Goal: Task Accomplishment & Management: Use online tool/utility

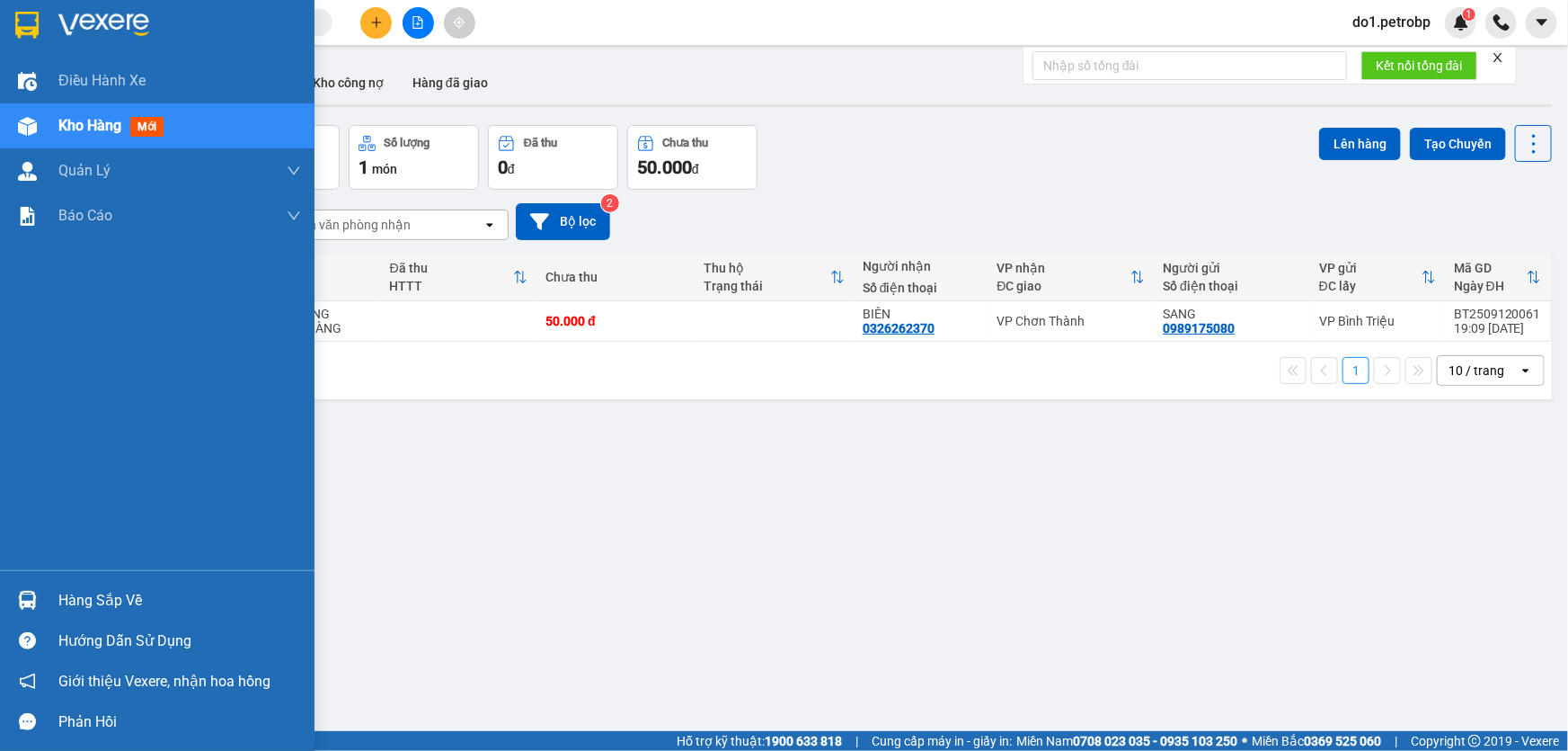
click at [84, 598] on div "Hàng sắp về" at bounding box center [179, 600] width 243 height 27
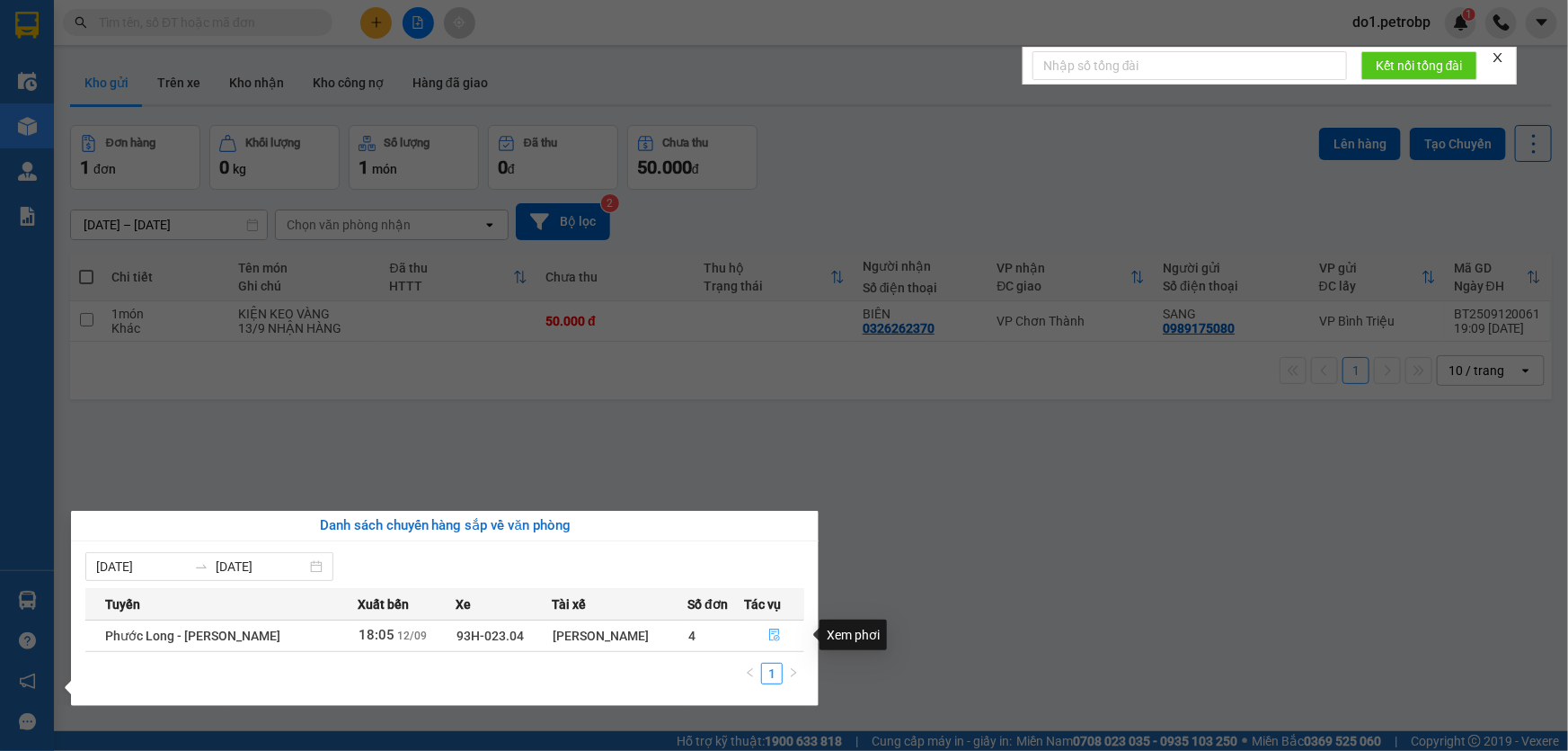
click at [777, 633] on icon "file-done" at bounding box center [775, 635] width 11 height 13
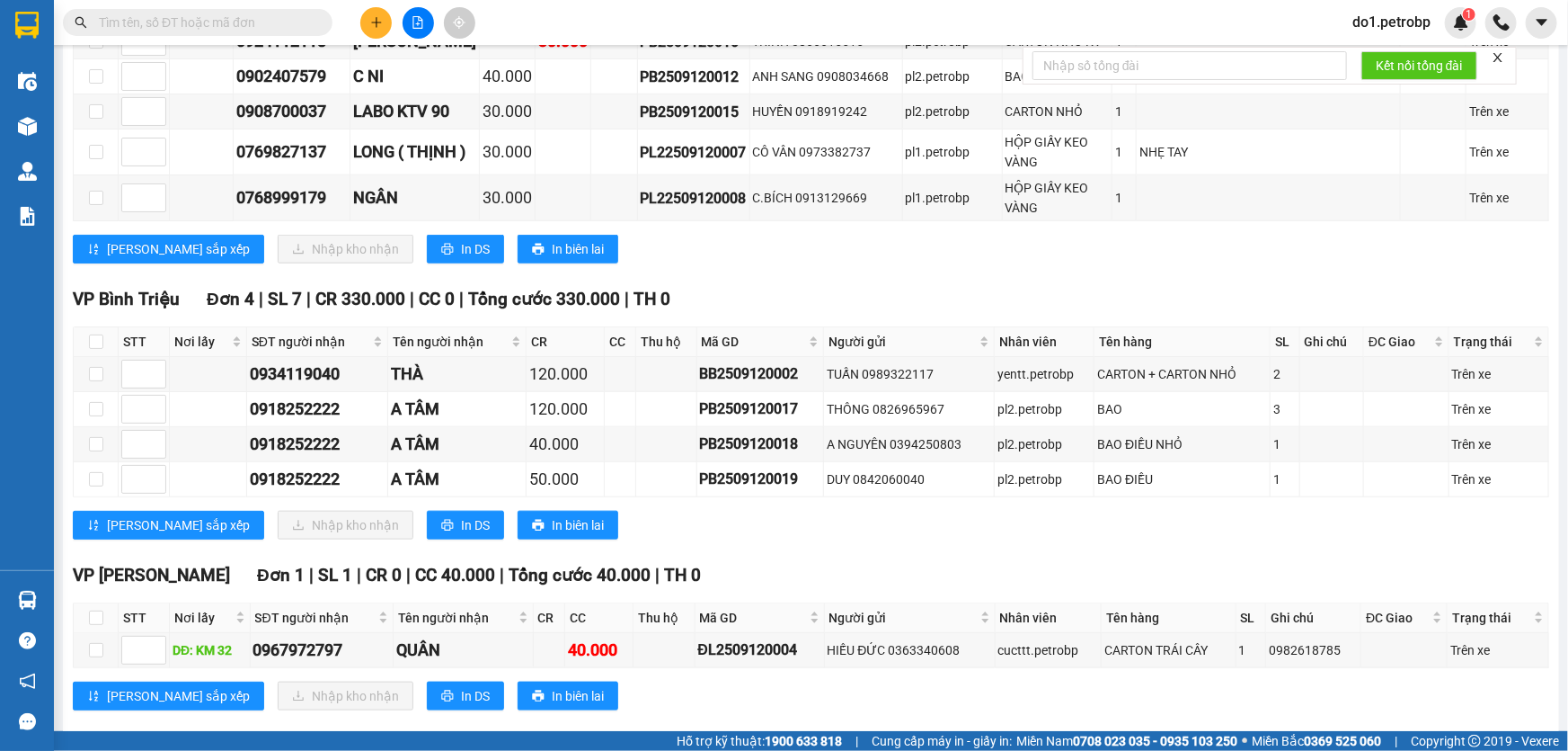
scroll to position [735, 0]
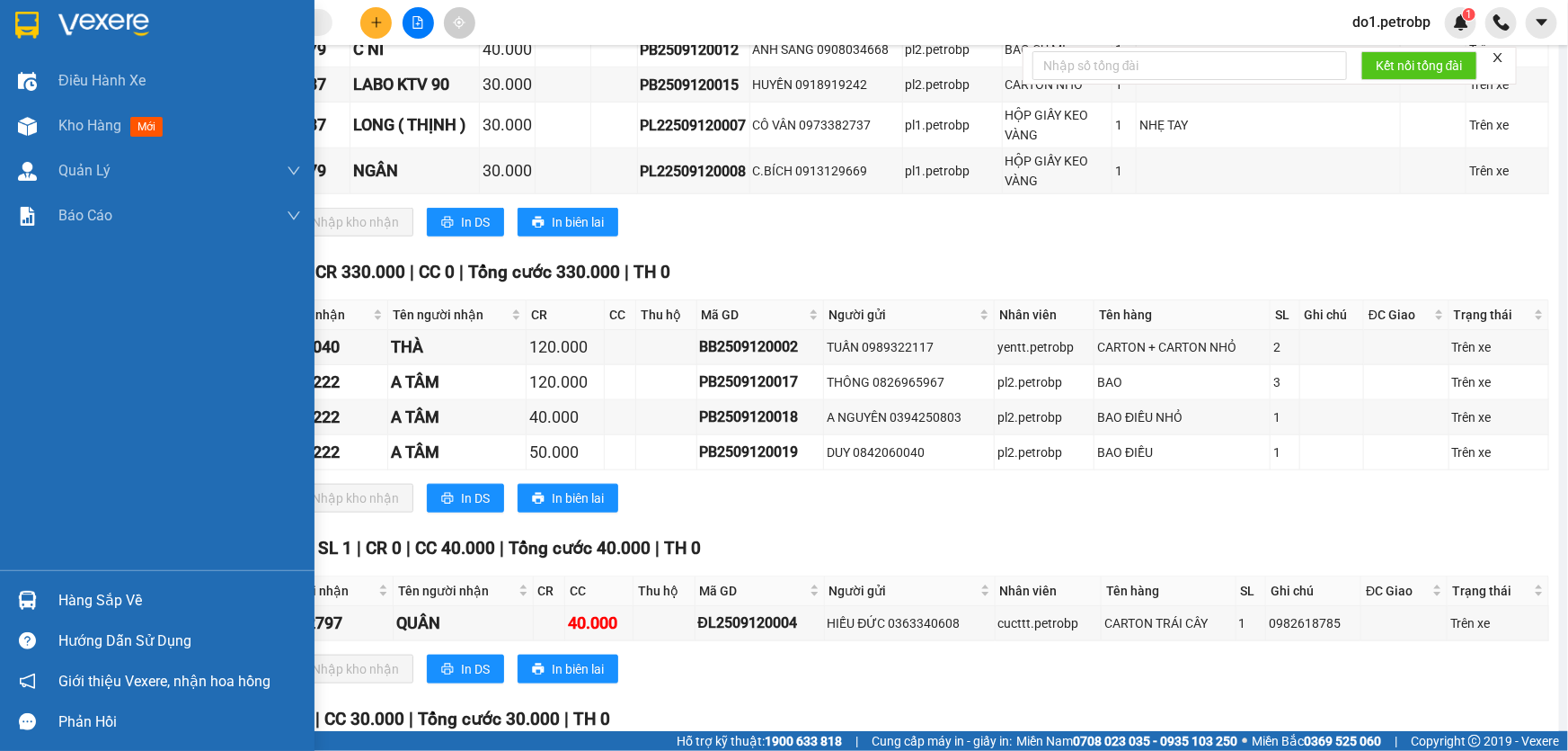
click at [25, 586] on div at bounding box center [28, 600] width 32 height 32
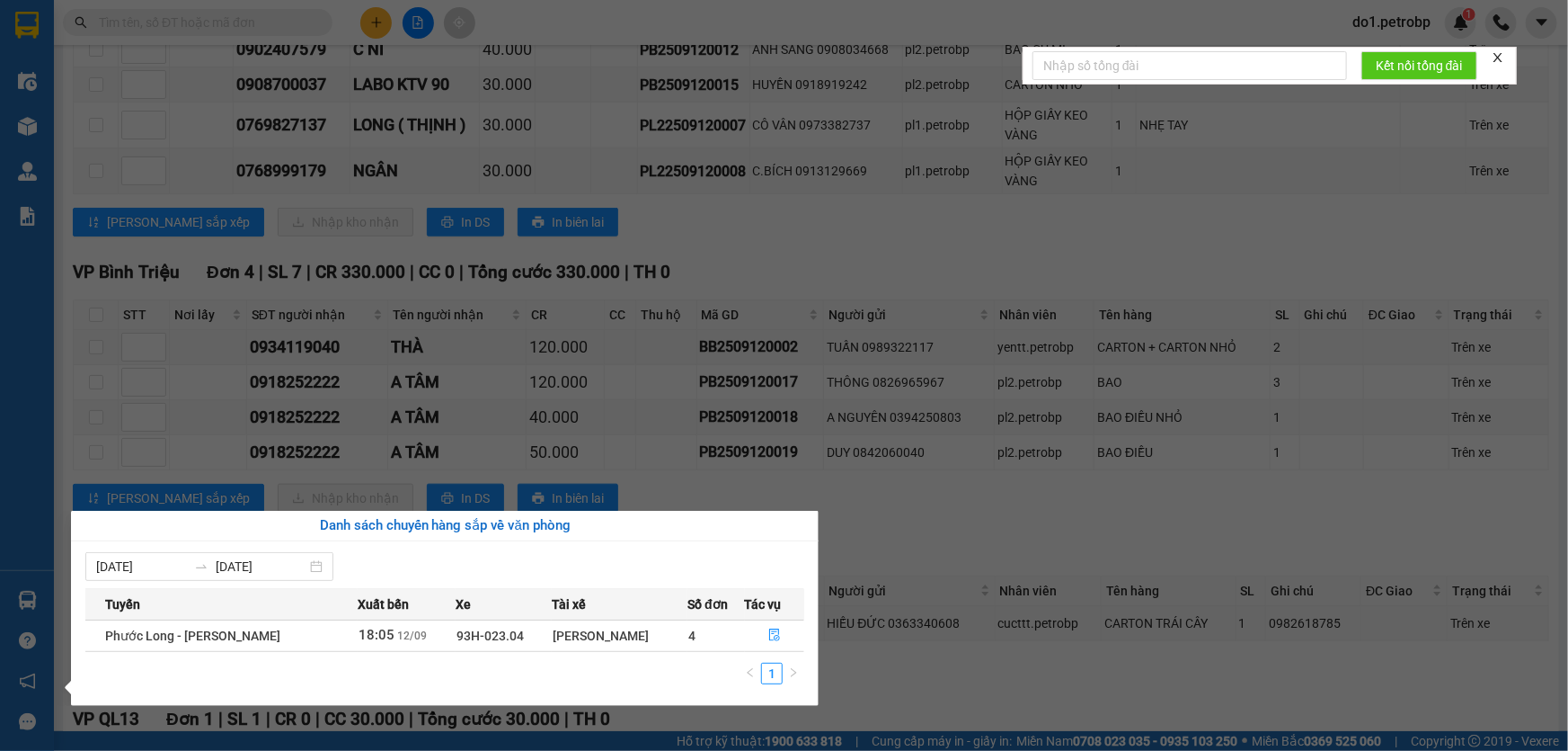
click at [746, 243] on section "Kết quả tìm kiếm ( 0 ) Bộ lọc No Data do1.petrobp 1 Điều hành xe Kho hàng mới Q…" at bounding box center [784, 375] width 1568 height 751
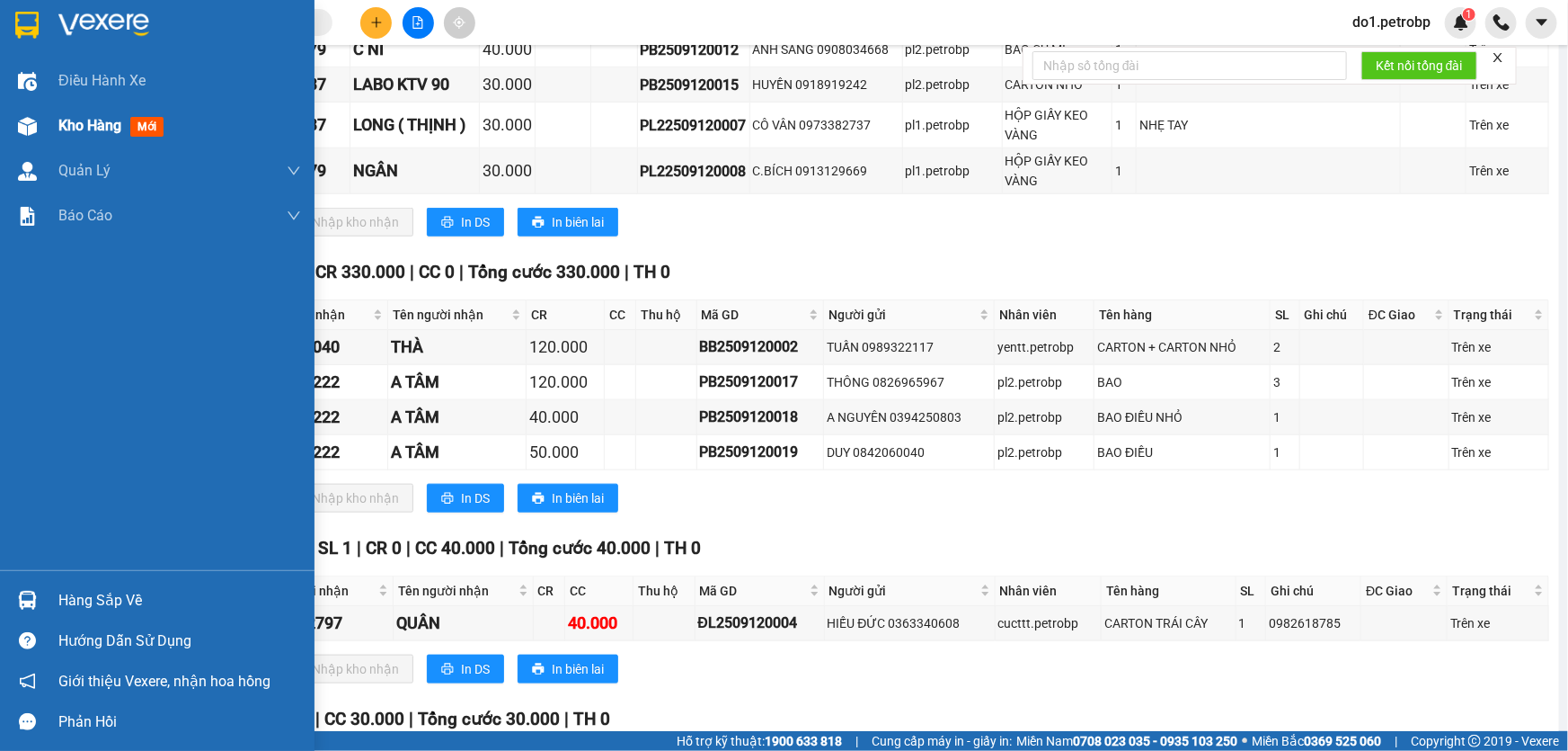
click at [123, 117] on div "Kho hàng mới" at bounding box center [114, 126] width 113 height 22
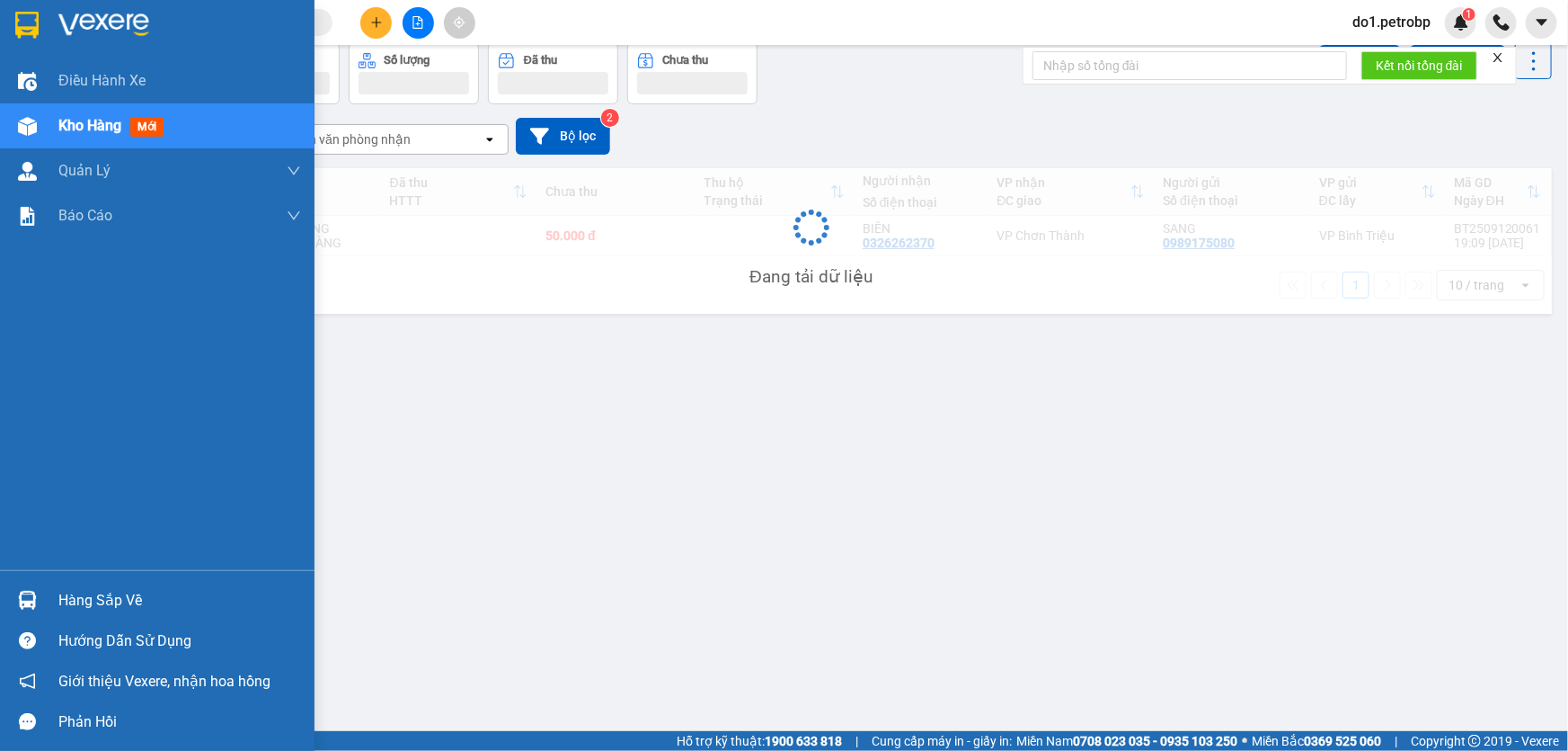
scroll to position [82, 0]
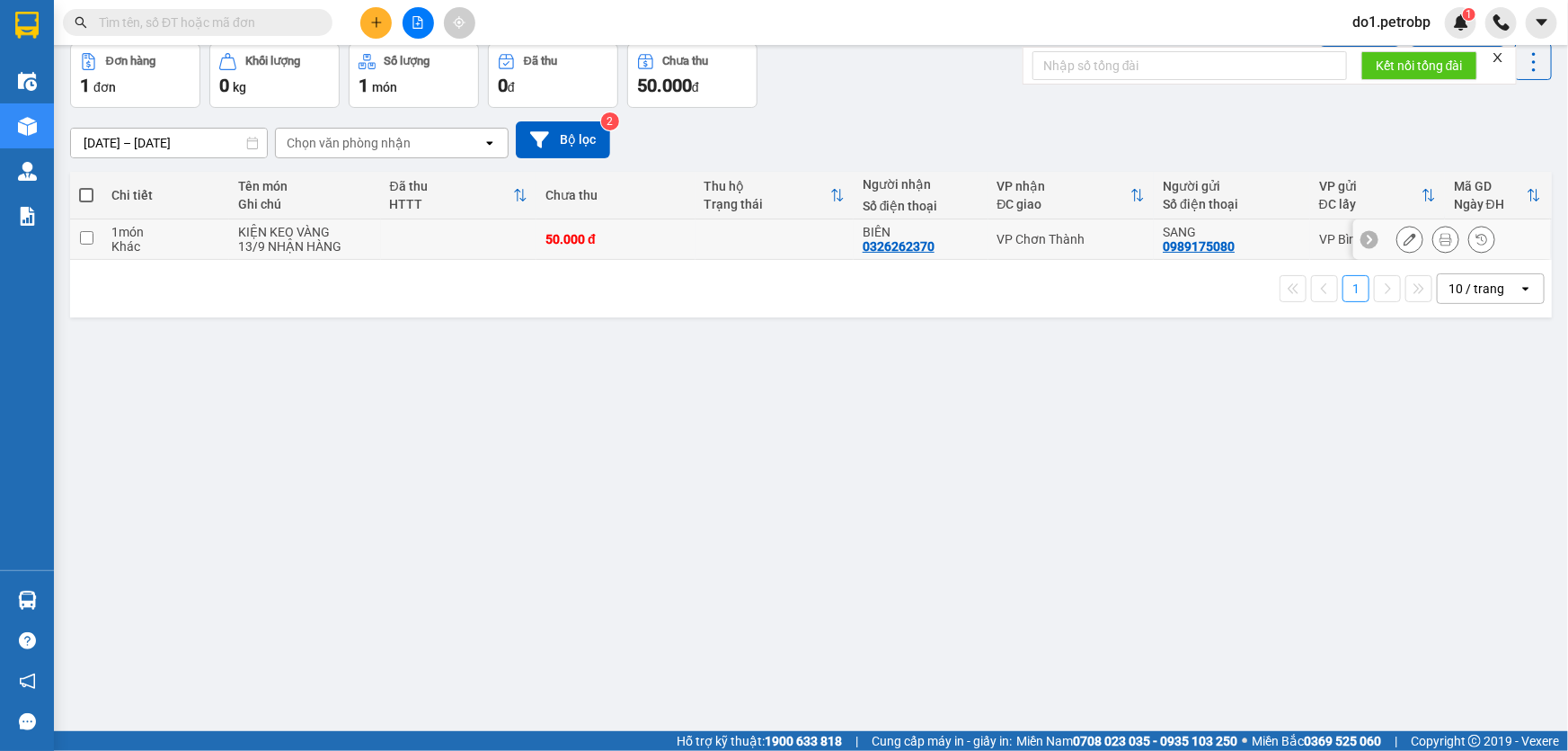
click at [701, 240] on td at bounding box center [775, 239] width 158 height 40
checkbox input "true"
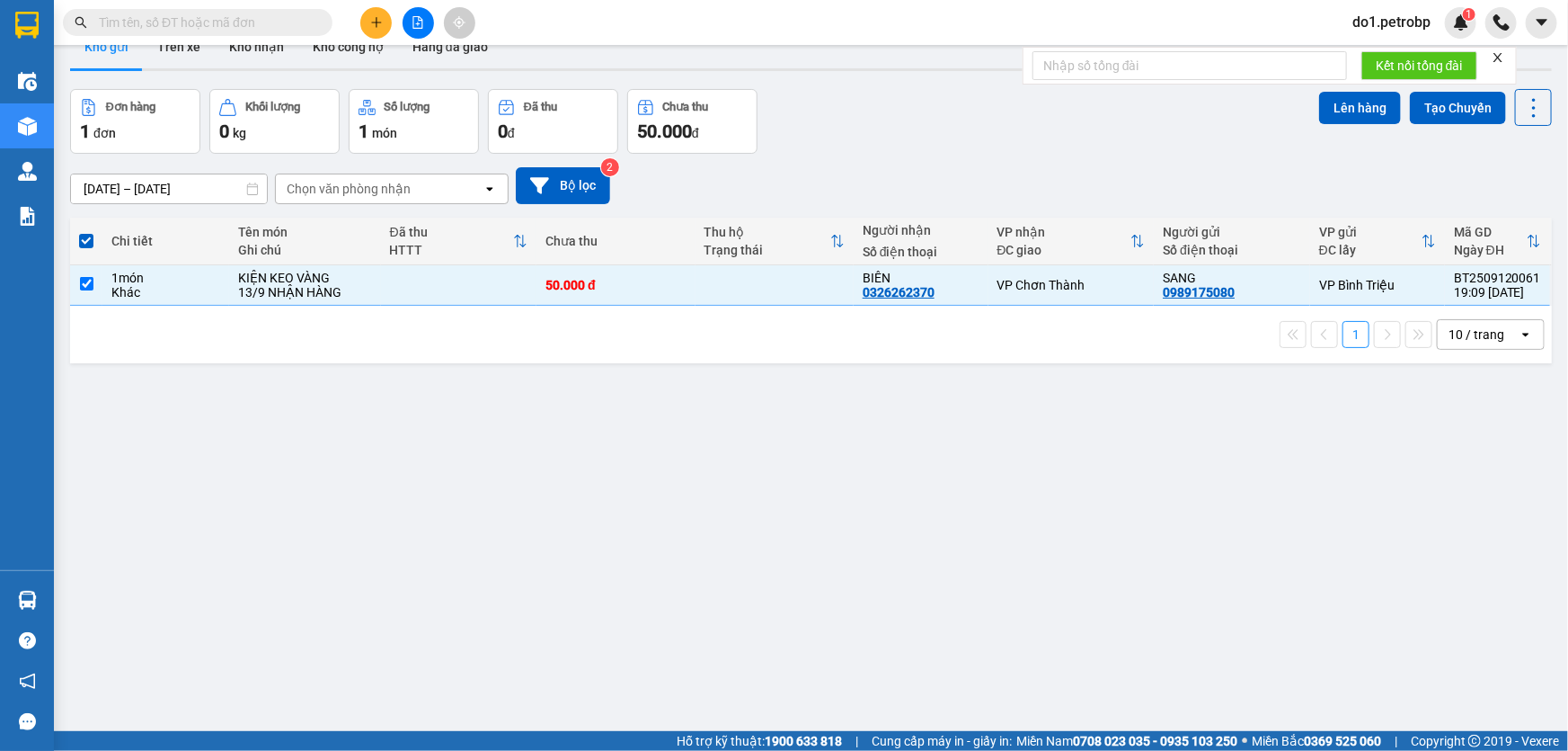
scroll to position [0, 0]
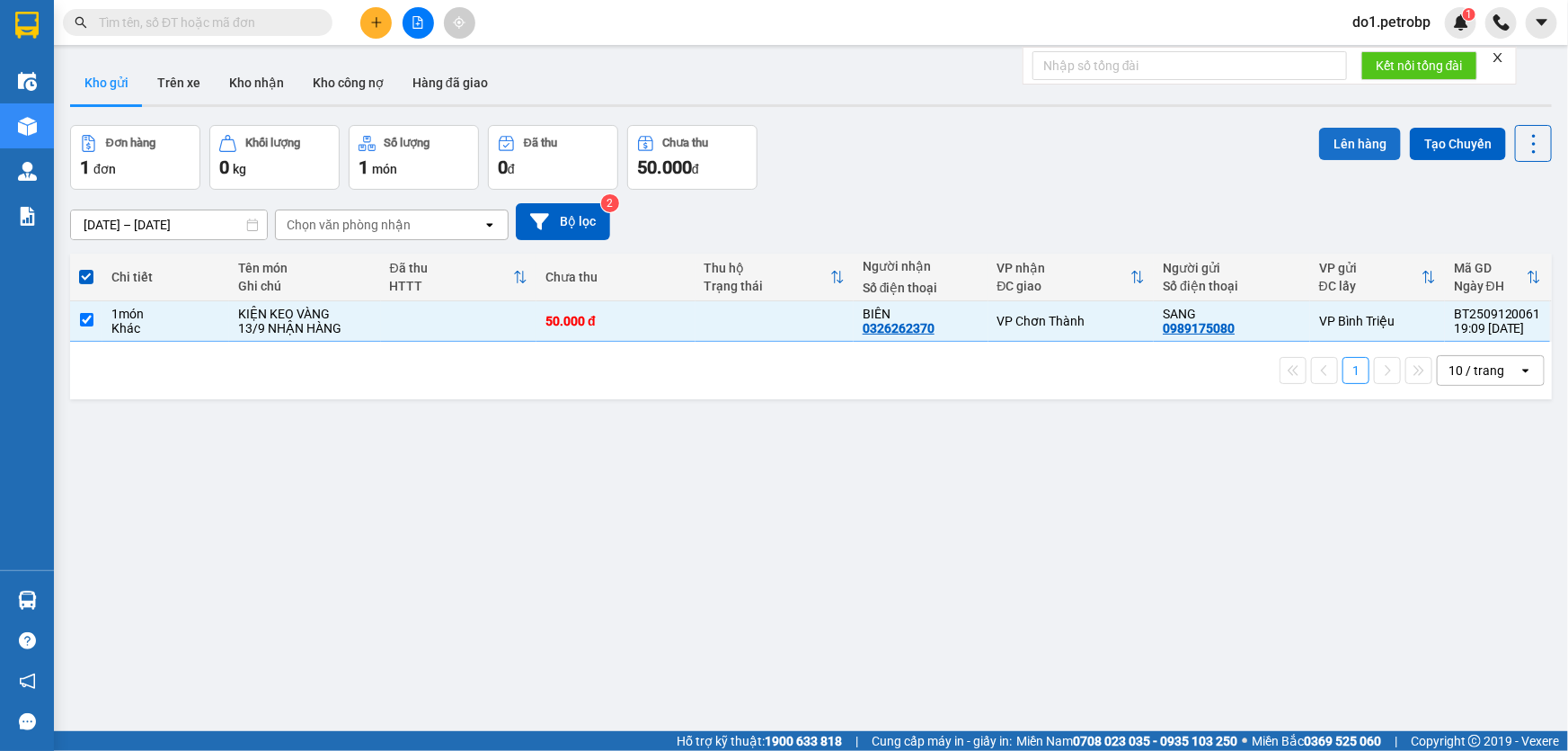
click at [1336, 141] on button "Lên hàng" at bounding box center [1360, 143] width 82 height 33
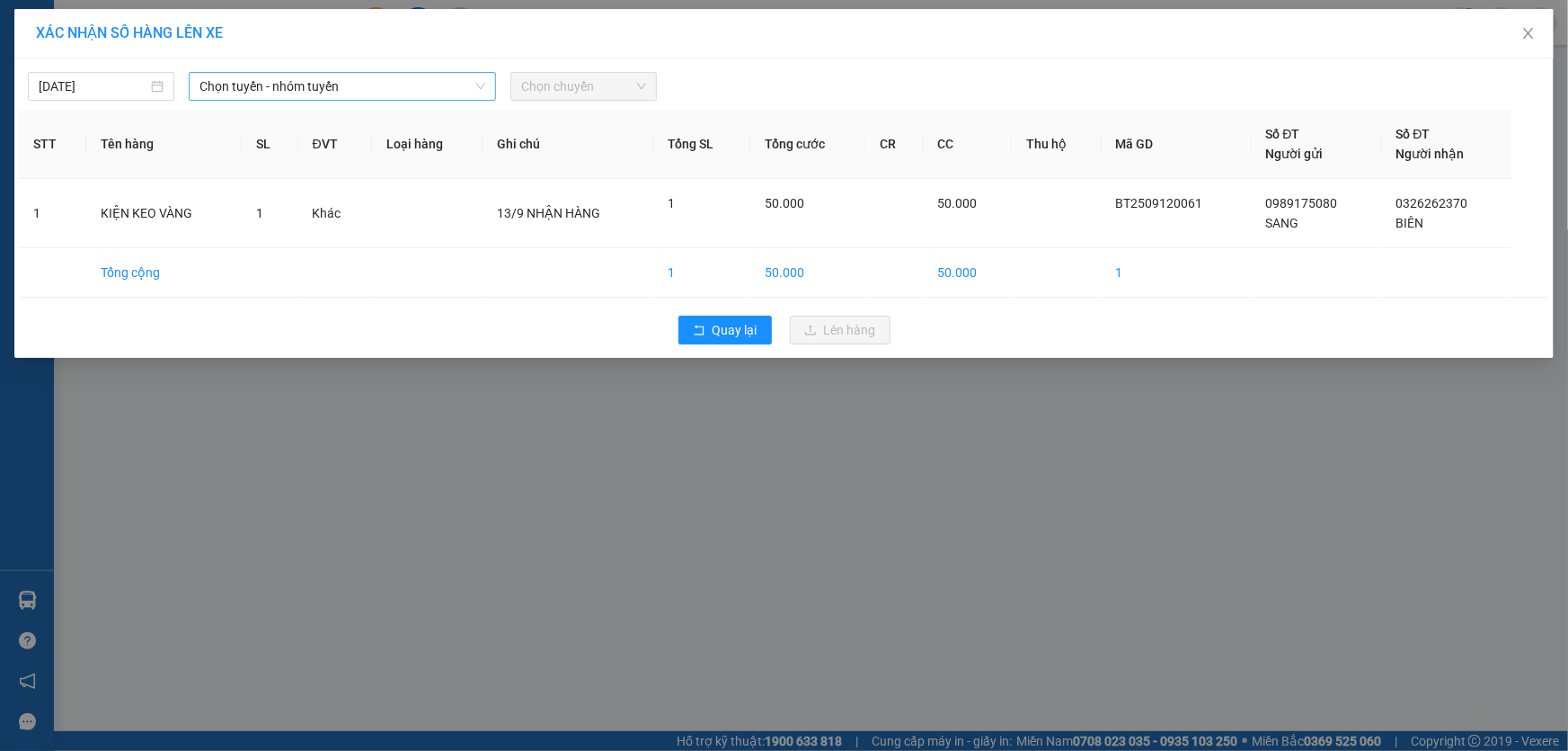
click at [420, 78] on span "Chọn tuyến - nhóm tuyến" at bounding box center [341, 86] width 286 height 27
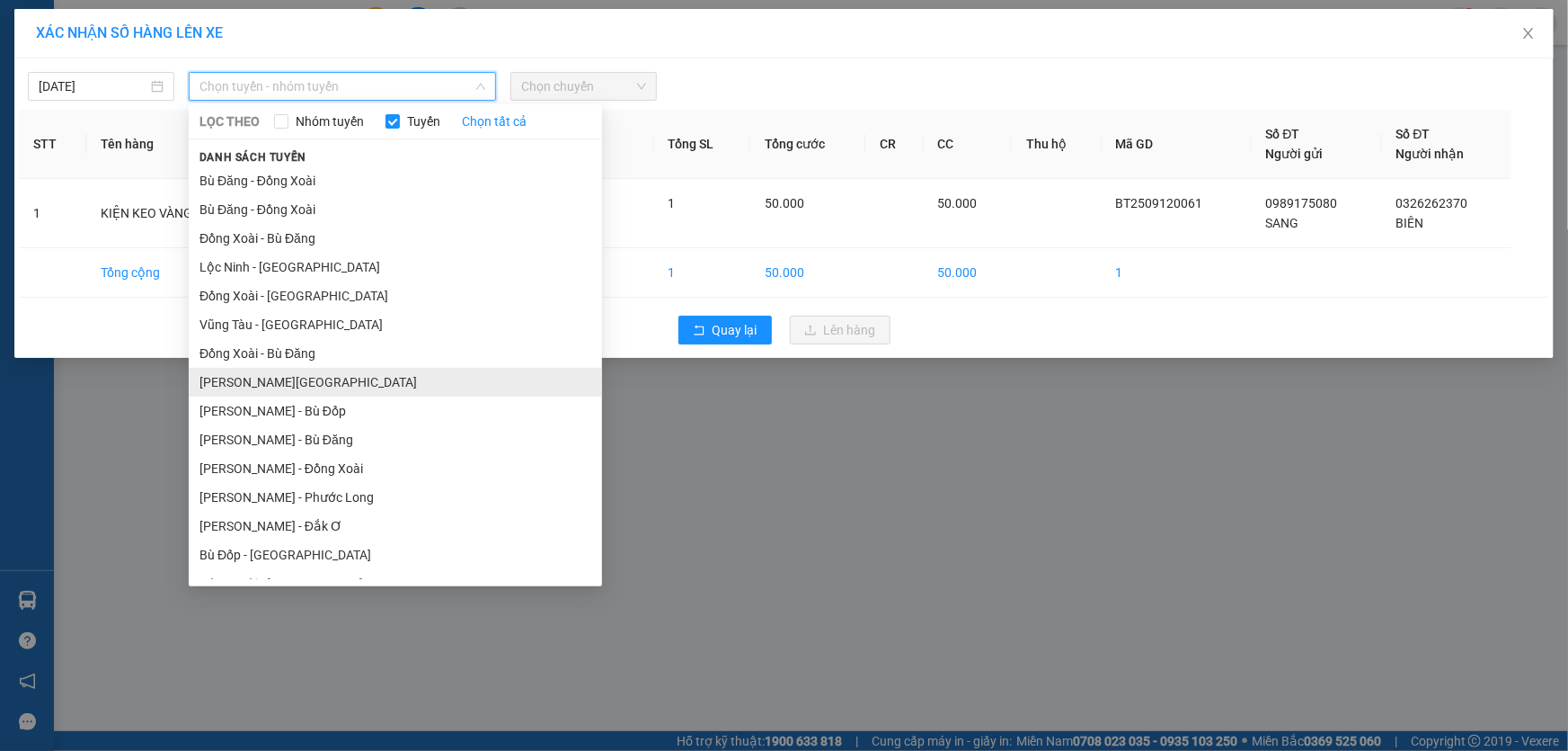
click at [408, 382] on li "[PERSON_NAME][GEOGRAPHIC_DATA]" at bounding box center [395, 382] width 413 height 29
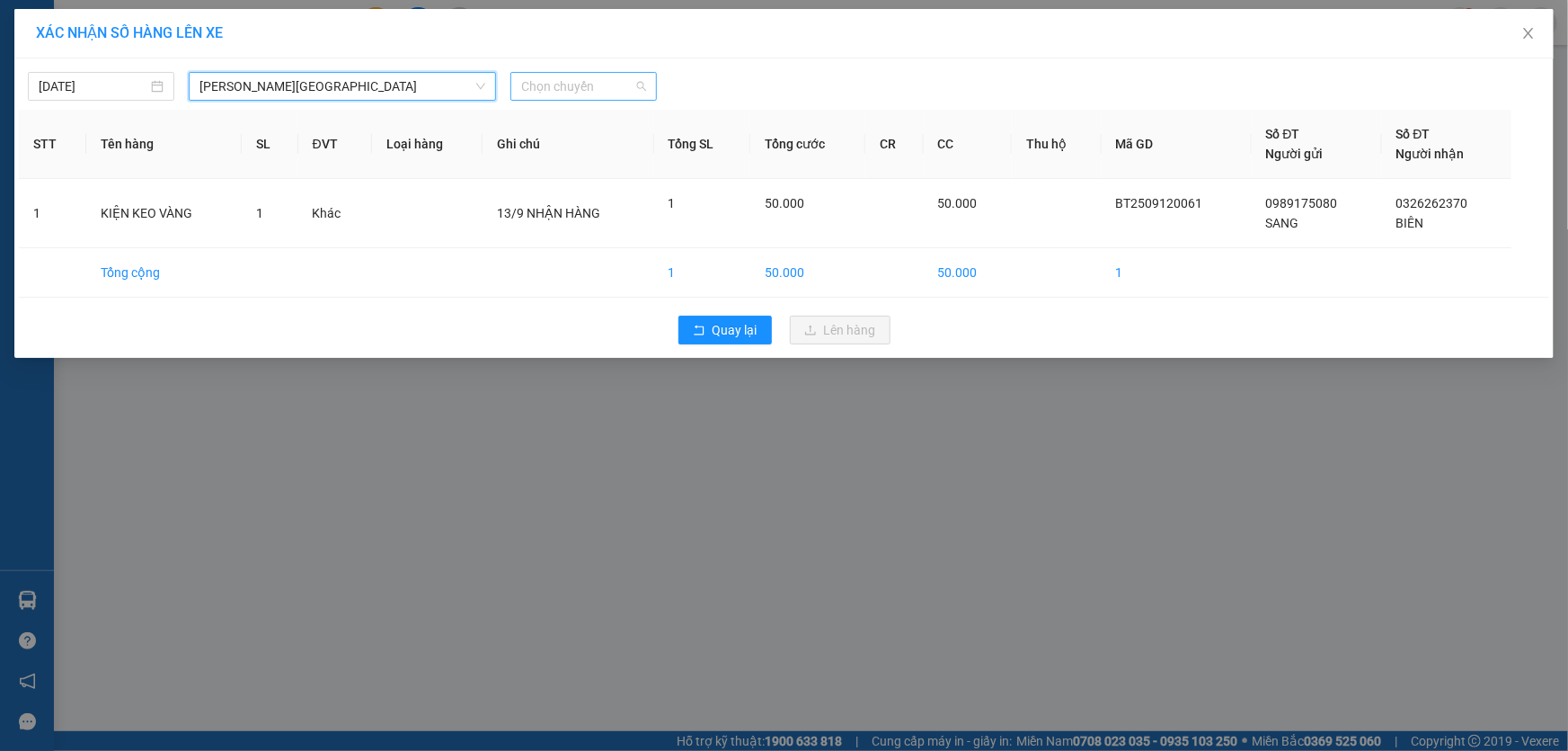
click at [549, 89] on span "Chọn chuyến" at bounding box center [583, 86] width 125 height 27
type input "7"
type input "740"
click at [738, 417] on div "XÁC NHẬN SỐ HÀNG LÊN XE [DATE] [GEOGRAPHIC_DATA] - [GEOGRAPHIC_DATA] LỌC THEO N…" at bounding box center [784, 375] width 1568 height 751
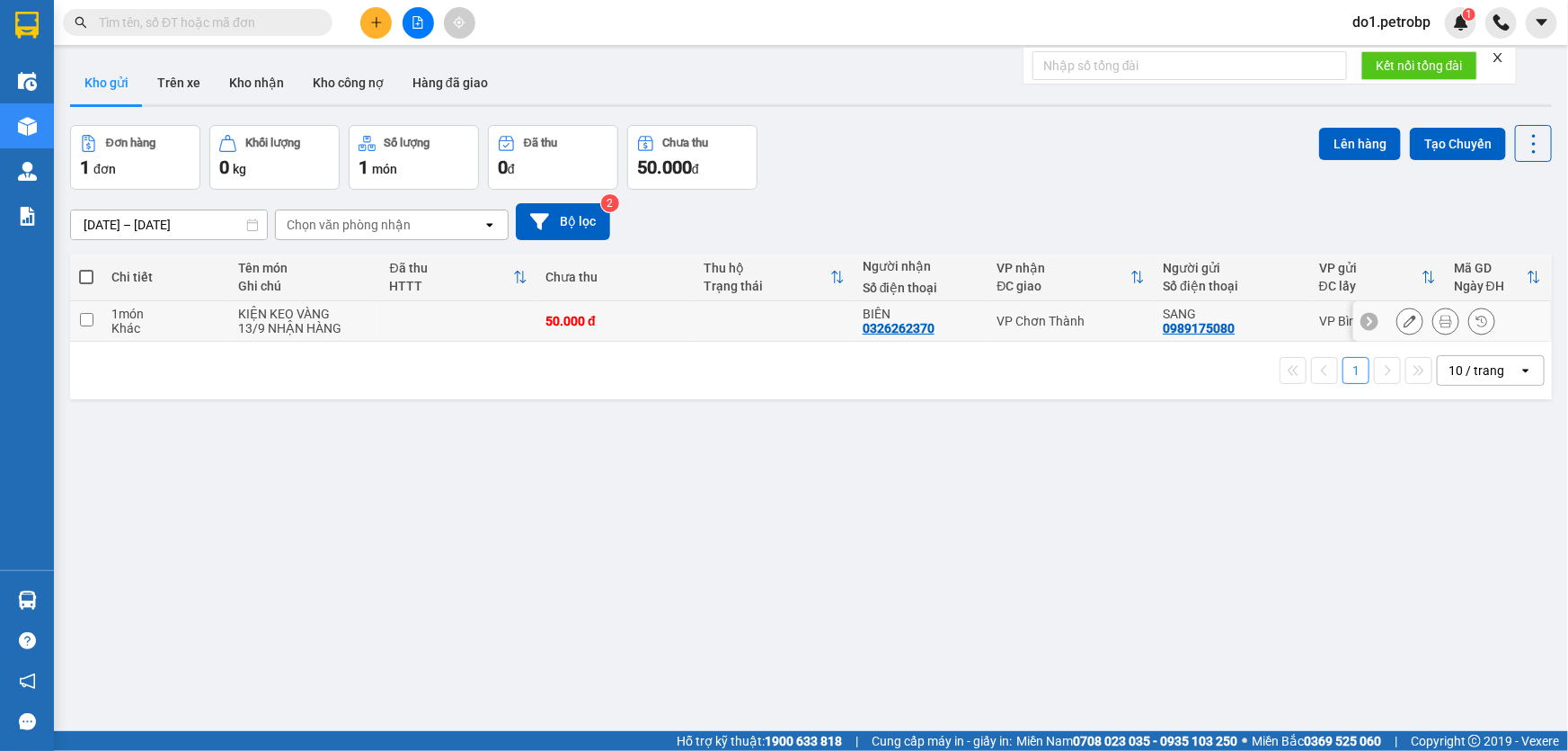
click at [740, 313] on td at bounding box center [775, 321] width 158 height 40
click at [770, 318] on td at bounding box center [775, 321] width 158 height 40
checkbox input "true"
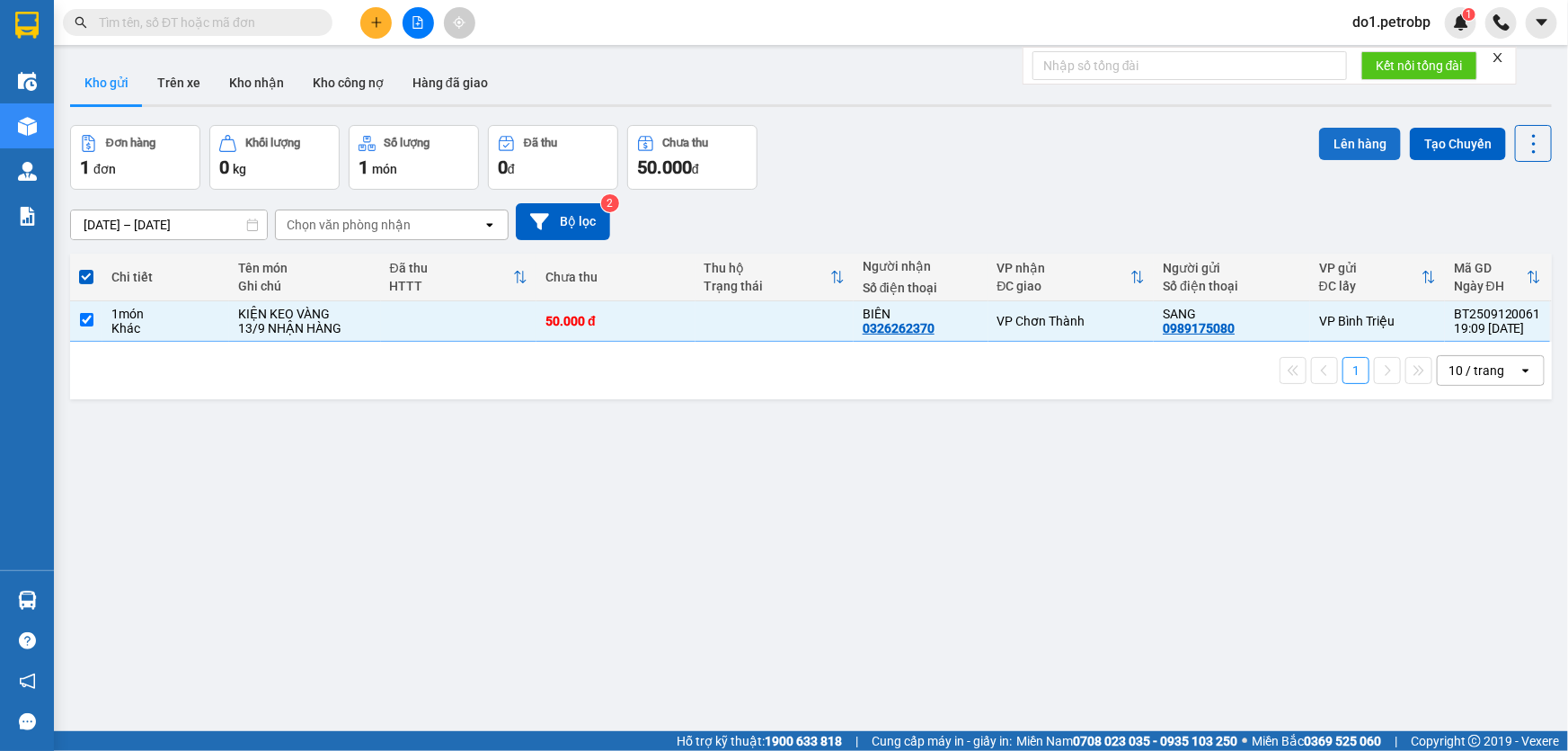
click at [1338, 144] on button "Lên hàng" at bounding box center [1360, 143] width 82 height 33
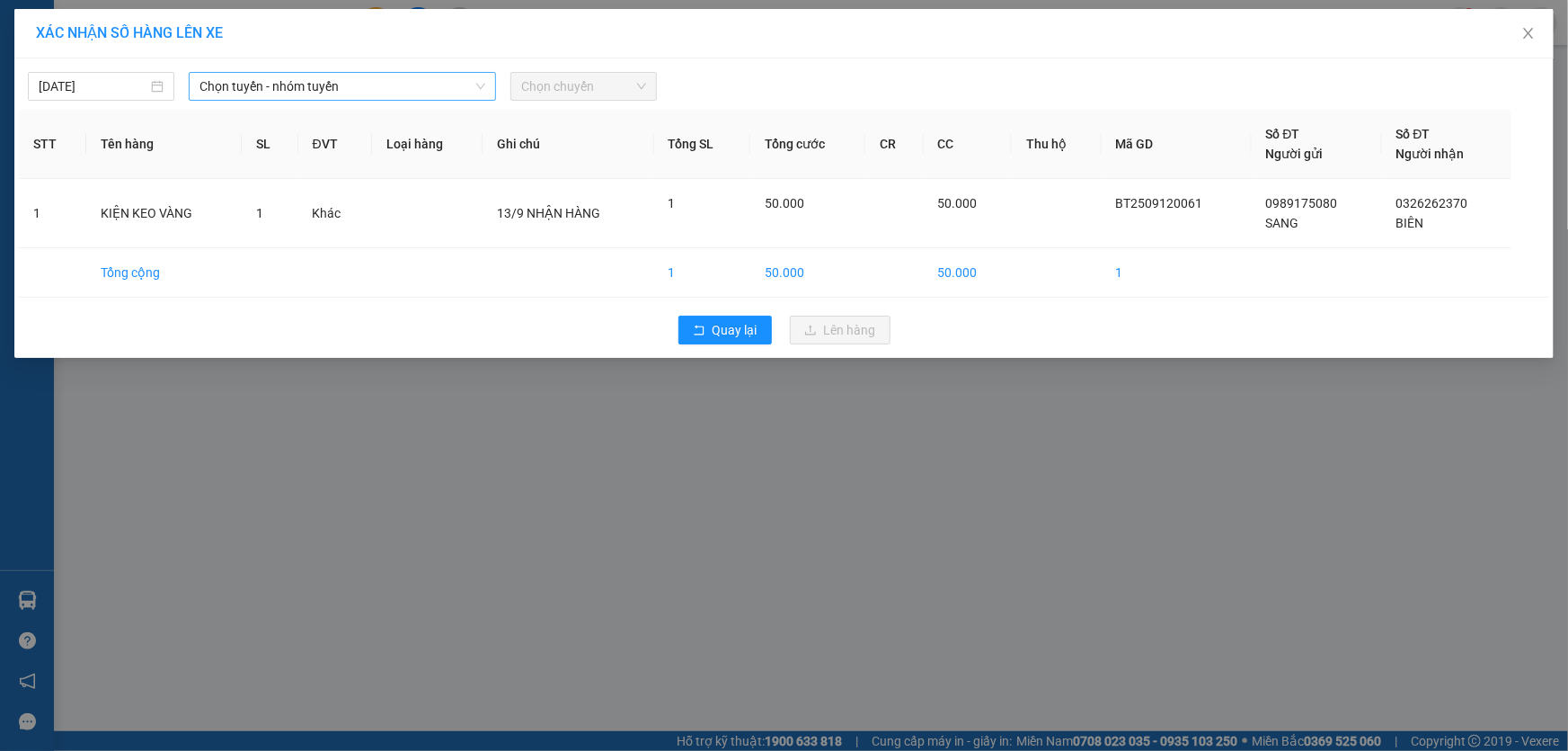
click at [431, 85] on span "Chọn tuyến - nhóm tuyến" at bounding box center [341, 86] width 286 height 27
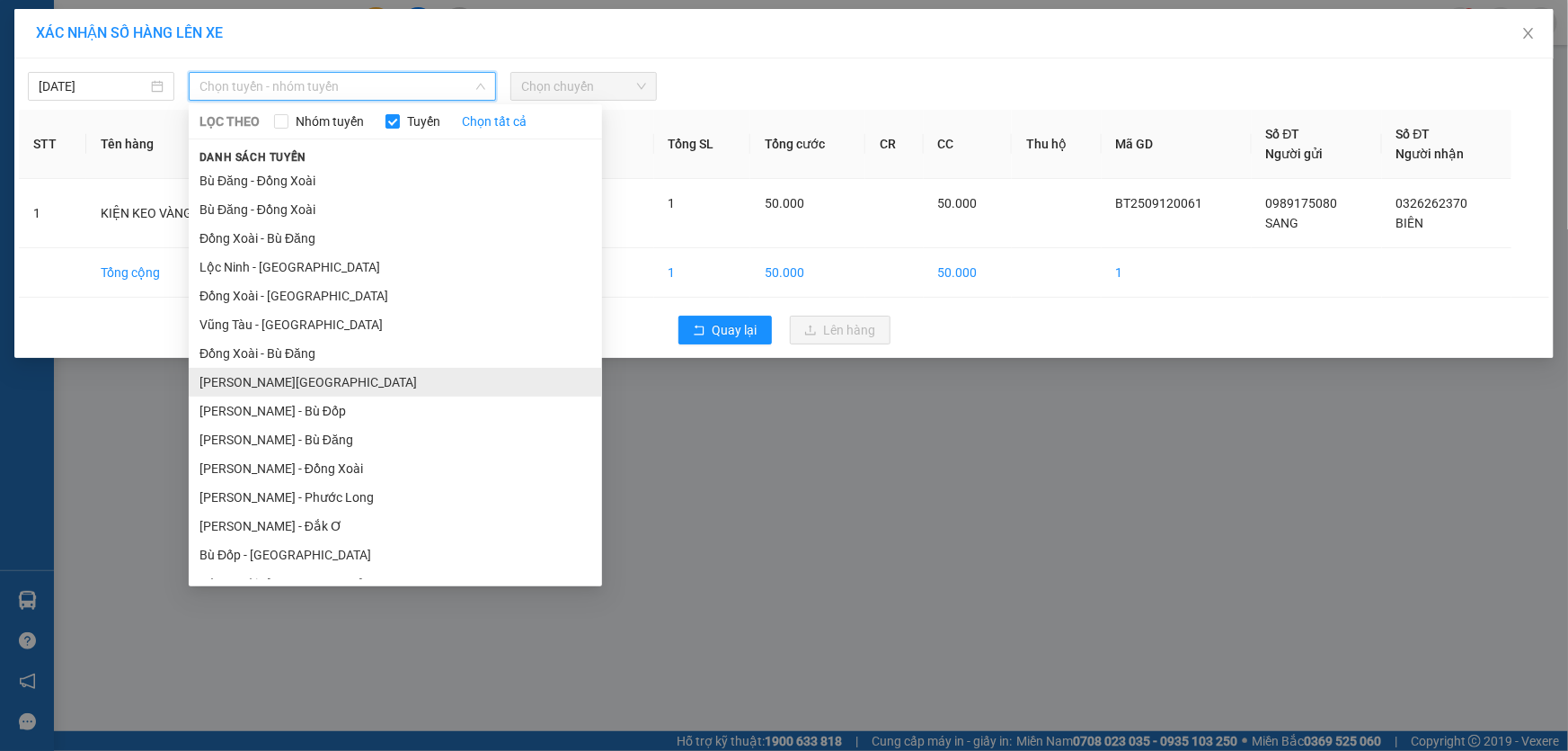
click at [457, 382] on li "[PERSON_NAME][GEOGRAPHIC_DATA]" at bounding box center [395, 382] width 413 height 29
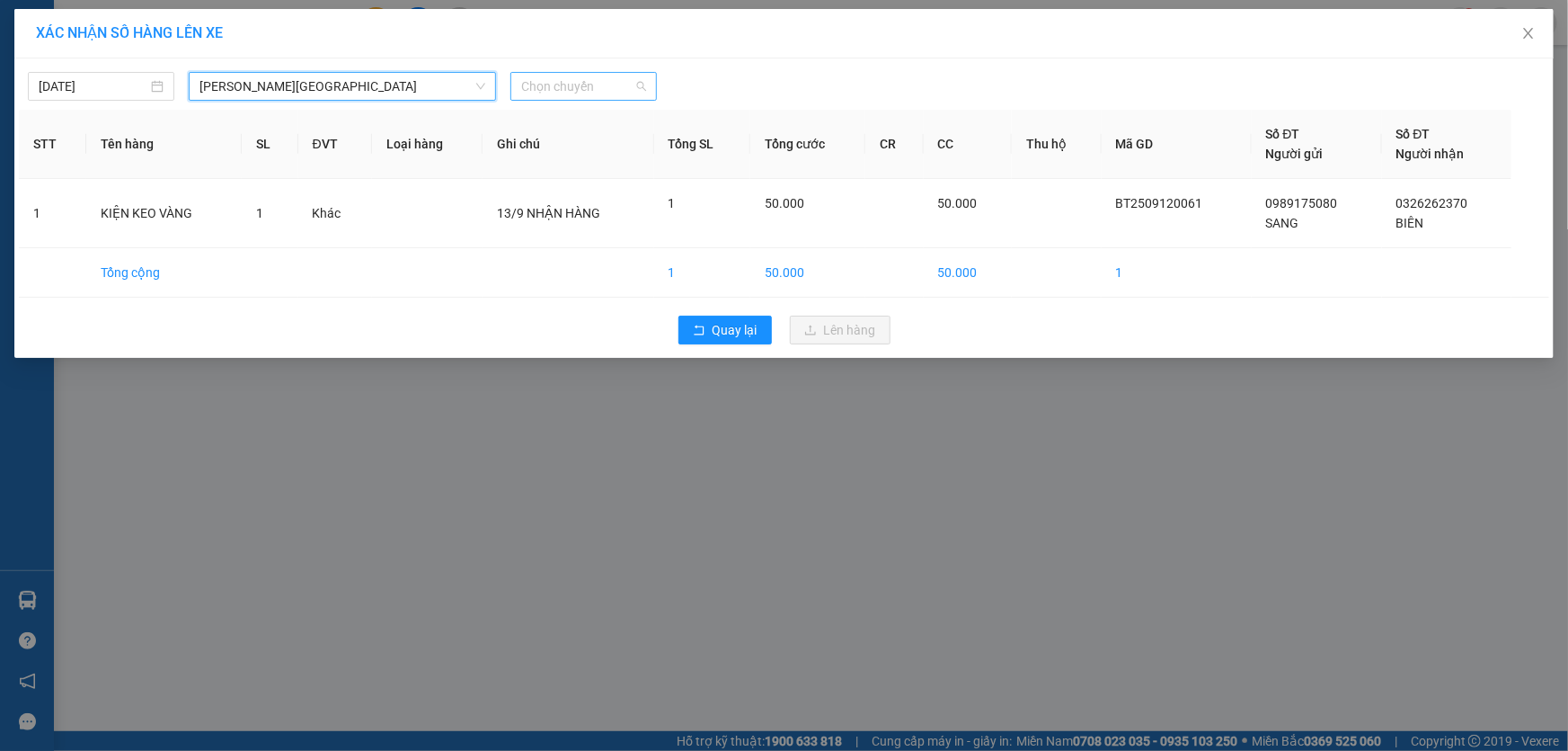
click at [551, 85] on span "Chọn chuyến" at bounding box center [583, 86] width 125 height 27
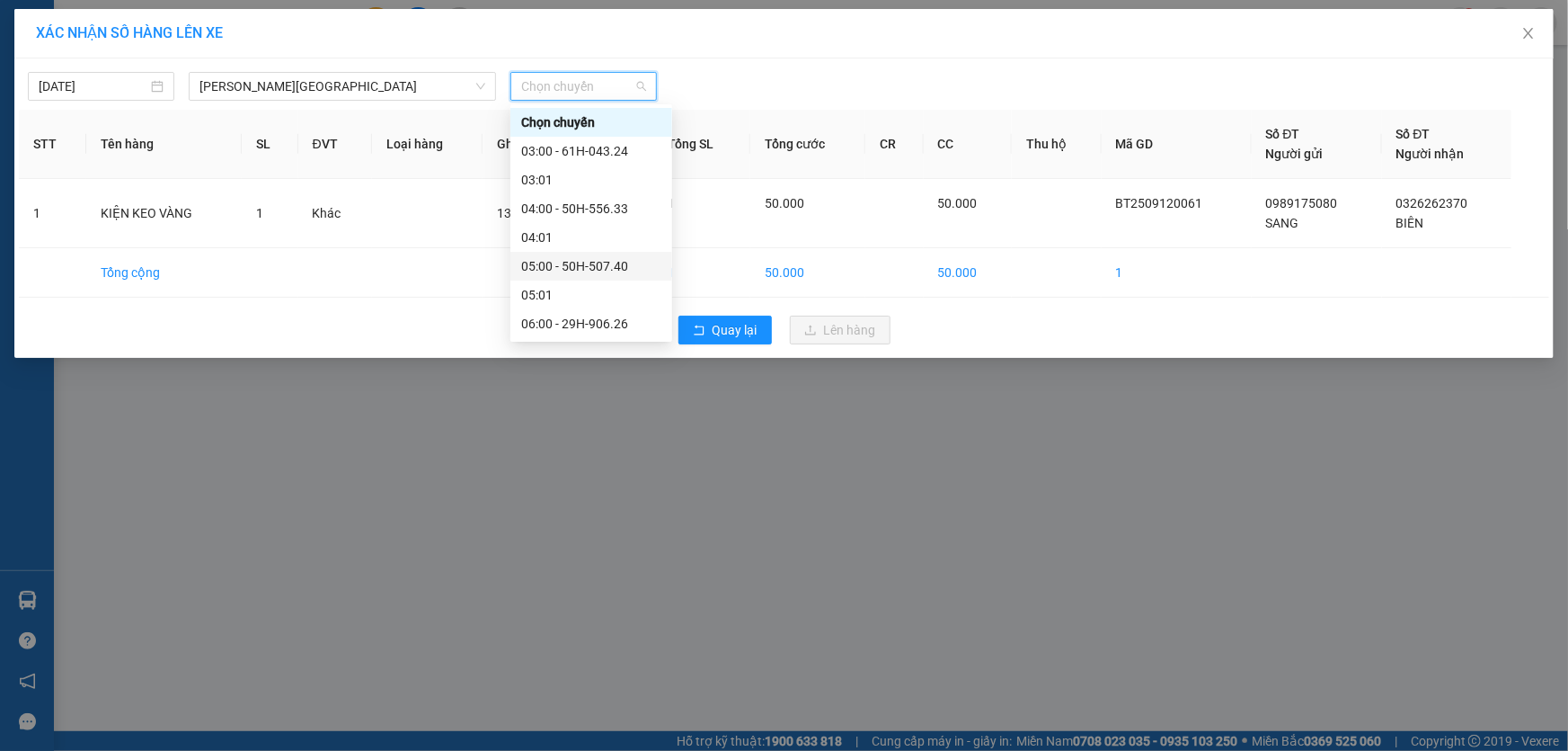
click at [595, 264] on div "05:00 - 50H-507.40" at bounding box center [591, 265] width 140 height 20
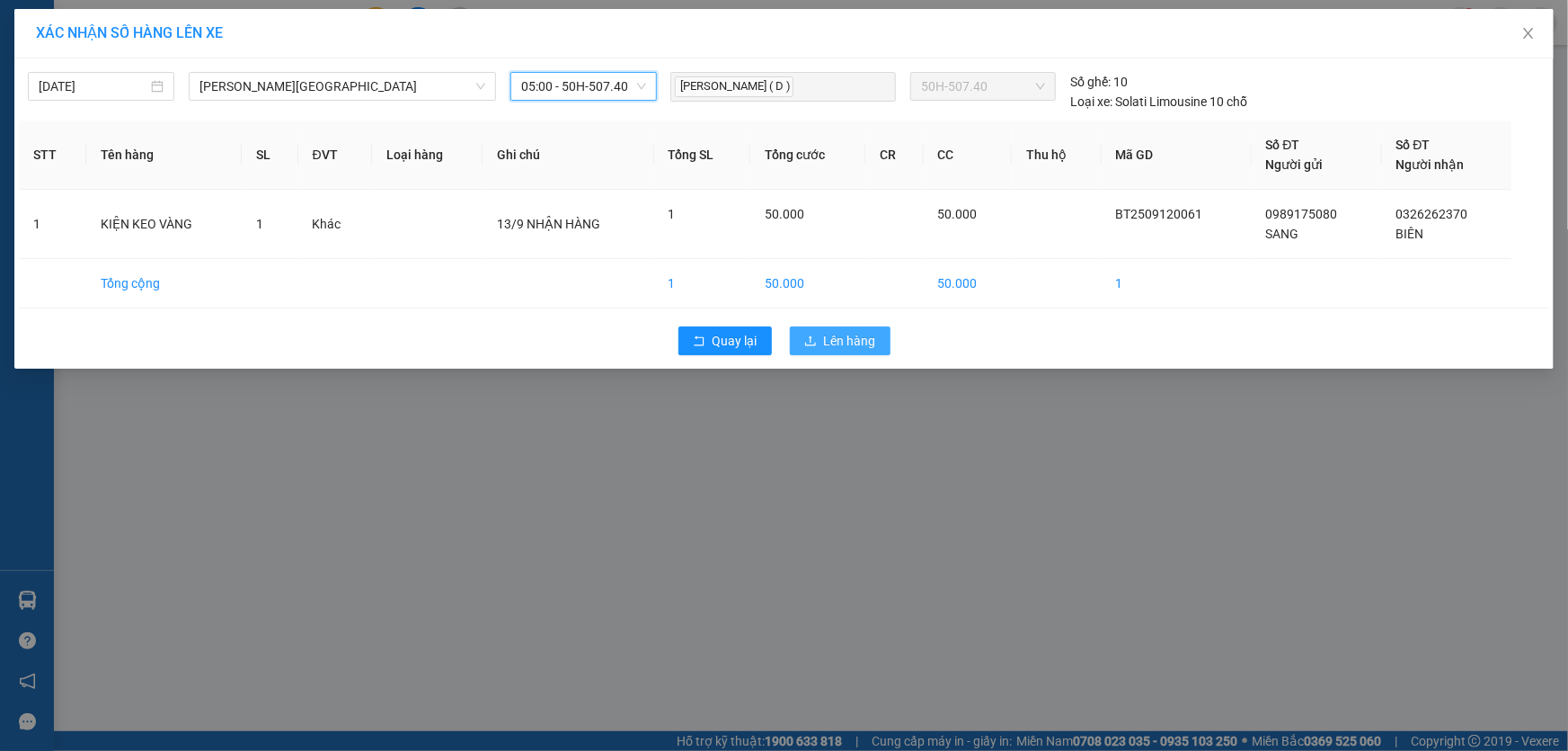
click at [856, 330] on span "Lên hàng" at bounding box center [850, 340] width 52 height 20
